Goal: Connect with others: Connect with other users

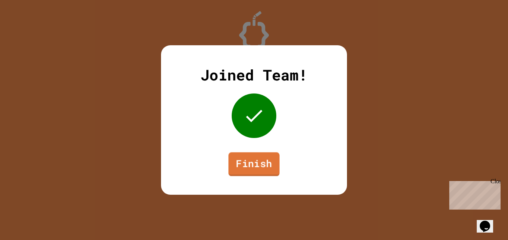
click at [243, 158] on link "Finish" at bounding box center [253, 165] width 51 height 24
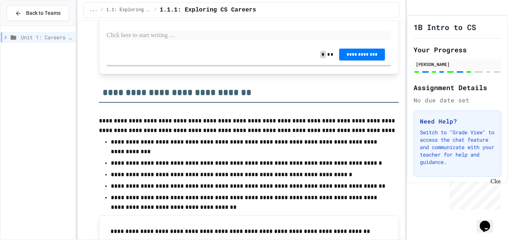
scroll to position [2189, 0]
